Goal: Task Accomplishment & Management: Use online tool/utility

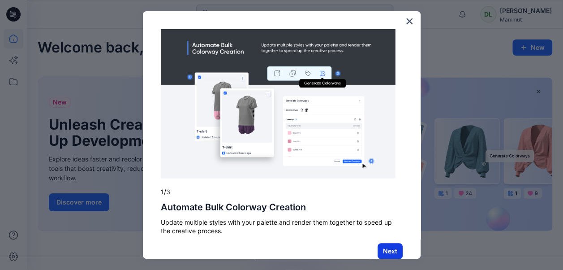
click at [388, 247] on button "Next" at bounding box center [390, 251] width 25 height 16
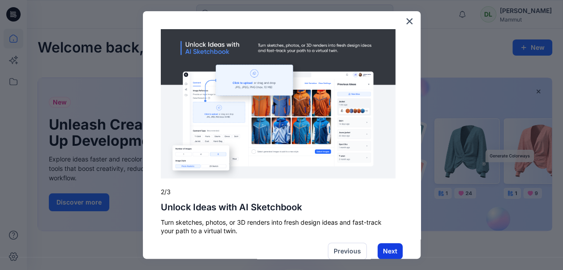
click at [381, 247] on button "Next" at bounding box center [390, 251] width 25 height 16
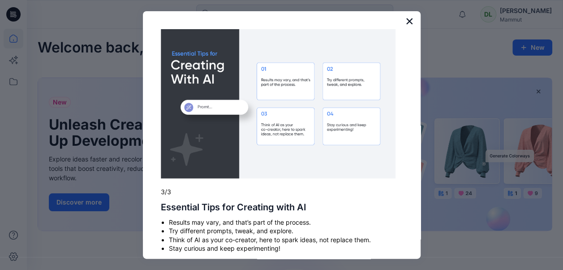
click at [405, 21] on button "×" at bounding box center [409, 21] width 9 height 14
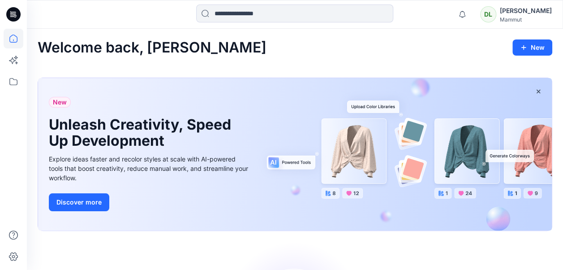
click at [500, 13] on div "[PERSON_NAME]" at bounding box center [526, 10] width 52 height 11
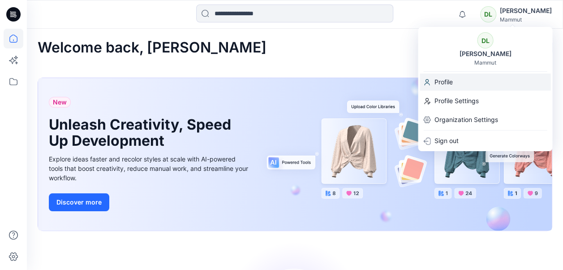
click at [440, 81] on p "Profile" at bounding box center [443, 81] width 18 height 17
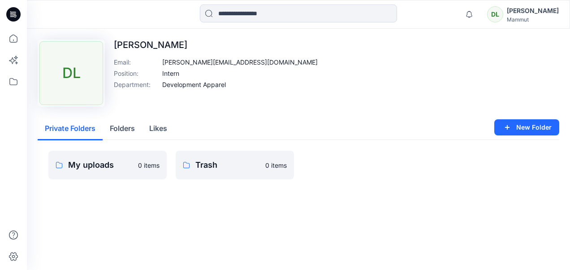
click at [519, 10] on div "[PERSON_NAME]" at bounding box center [533, 10] width 52 height 11
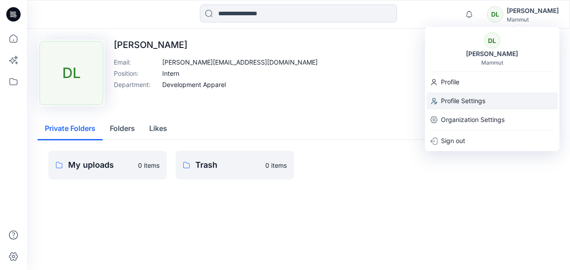
click at [469, 107] on p "Profile Settings" at bounding box center [463, 100] width 44 height 17
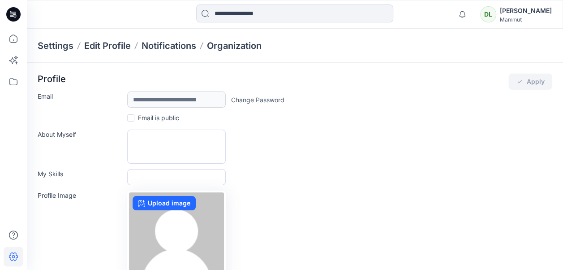
click at [519, 9] on div "[PERSON_NAME]" at bounding box center [526, 10] width 52 height 11
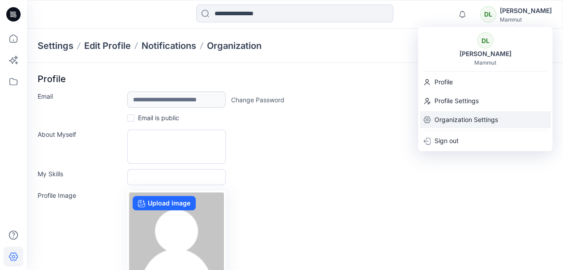
click at [463, 121] on p "Organization Settings" at bounding box center [466, 119] width 64 height 17
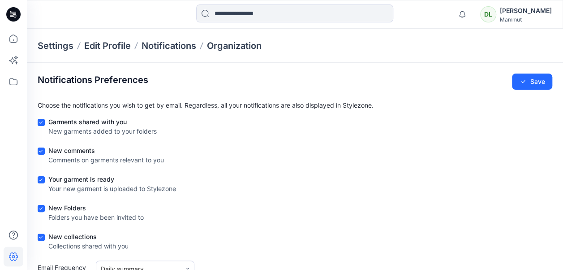
click at [513, 16] on div "Mammut" at bounding box center [526, 19] width 52 height 7
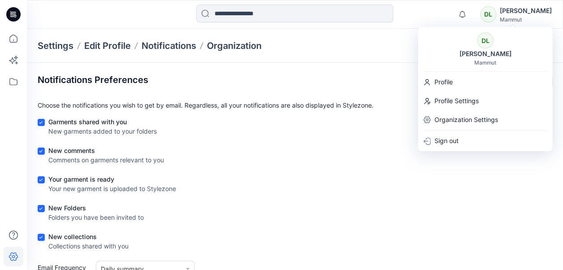
drag, startPoint x: 388, startPoint y: 36, endPoint x: 420, endPoint y: 23, distance: 33.8
click at [388, 36] on div "Settings Edit Profile Notifications Organization" at bounding box center [295, 46] width 536 height 34
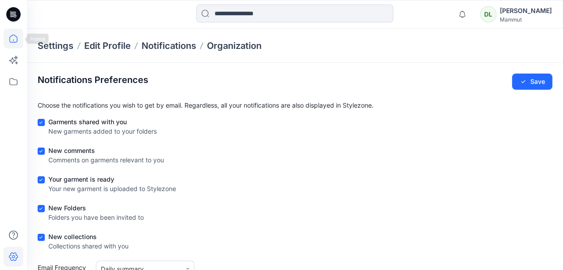
click at [10, 40] on icon at bounding box center [13, 38] width 8 height 8
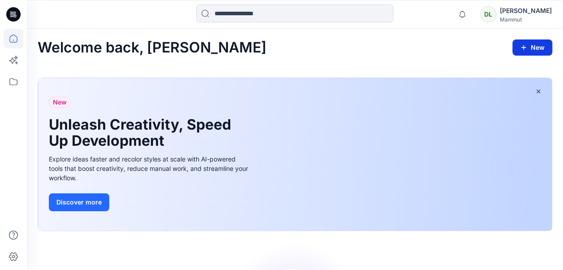
click at [367, 47] on button "New" at bounding box center [533, 47] width 40 height 16
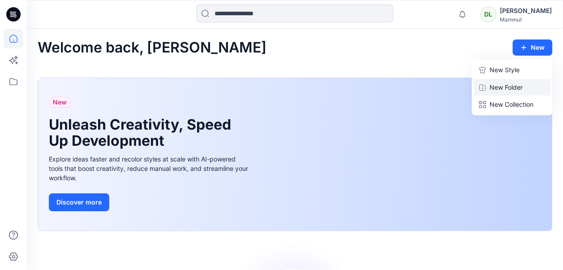
click at [367, 89] on button "New Folder" at bounding box center [512, 87] width 77 height 17
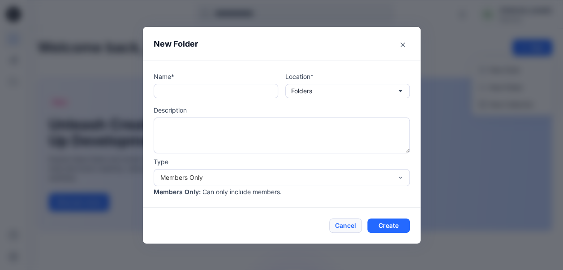
click at [346, 164] on button "Cancel" at bounding box center [345, 225] width 33 height 14
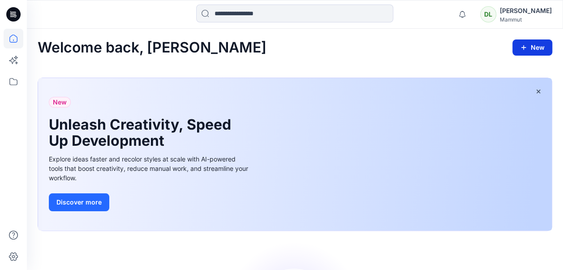
click at [367, 46] on icon "button" at bounding box center [523, 47] width 7 height 7
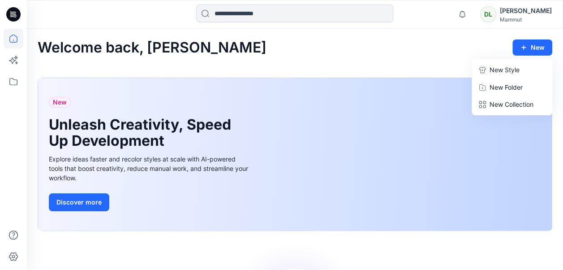
click at [367, 69] on p "New Style" at bounding box center [505, 70] width 30 height 11
